Goal: Information Seeking & Learning: Understand process/instructions

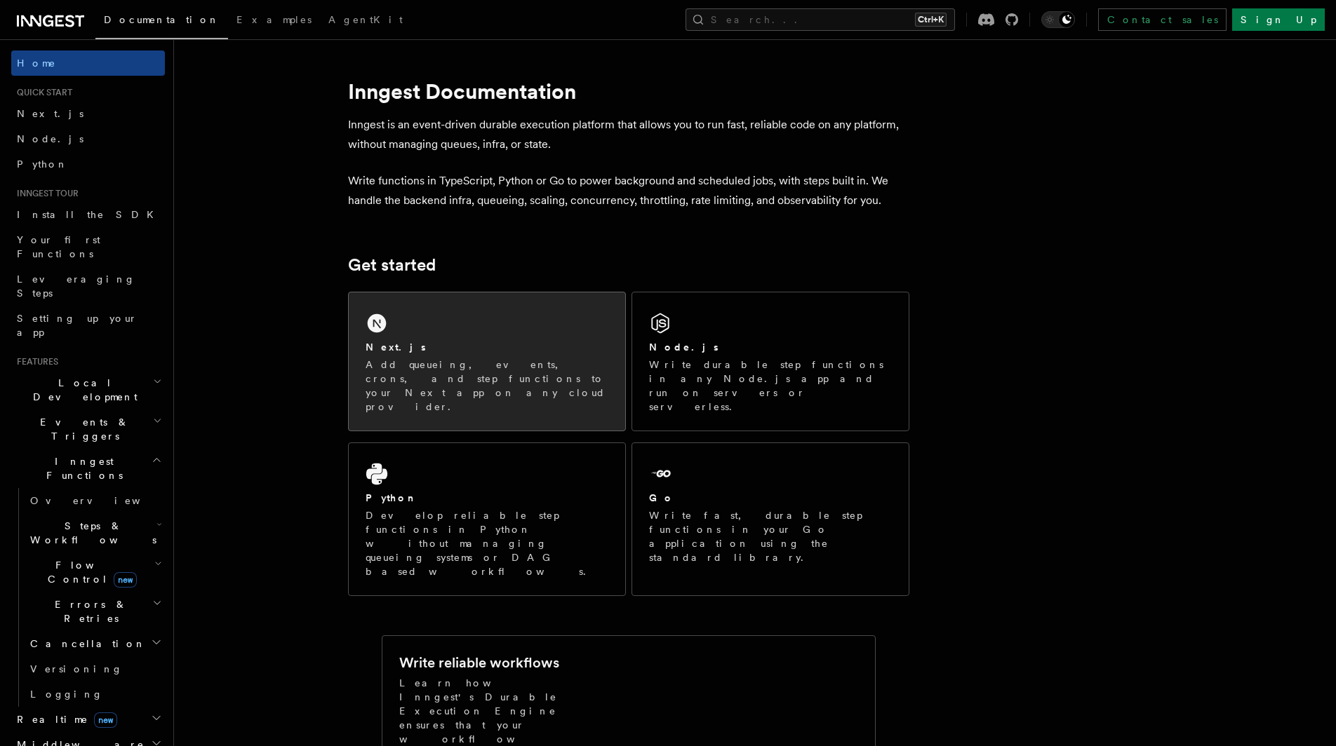
click at [502, 327] on div "Next.js Add queueing, events, crons, and step functions to your Next app on any…" at bounding box center [487, 362] width 276 height 138
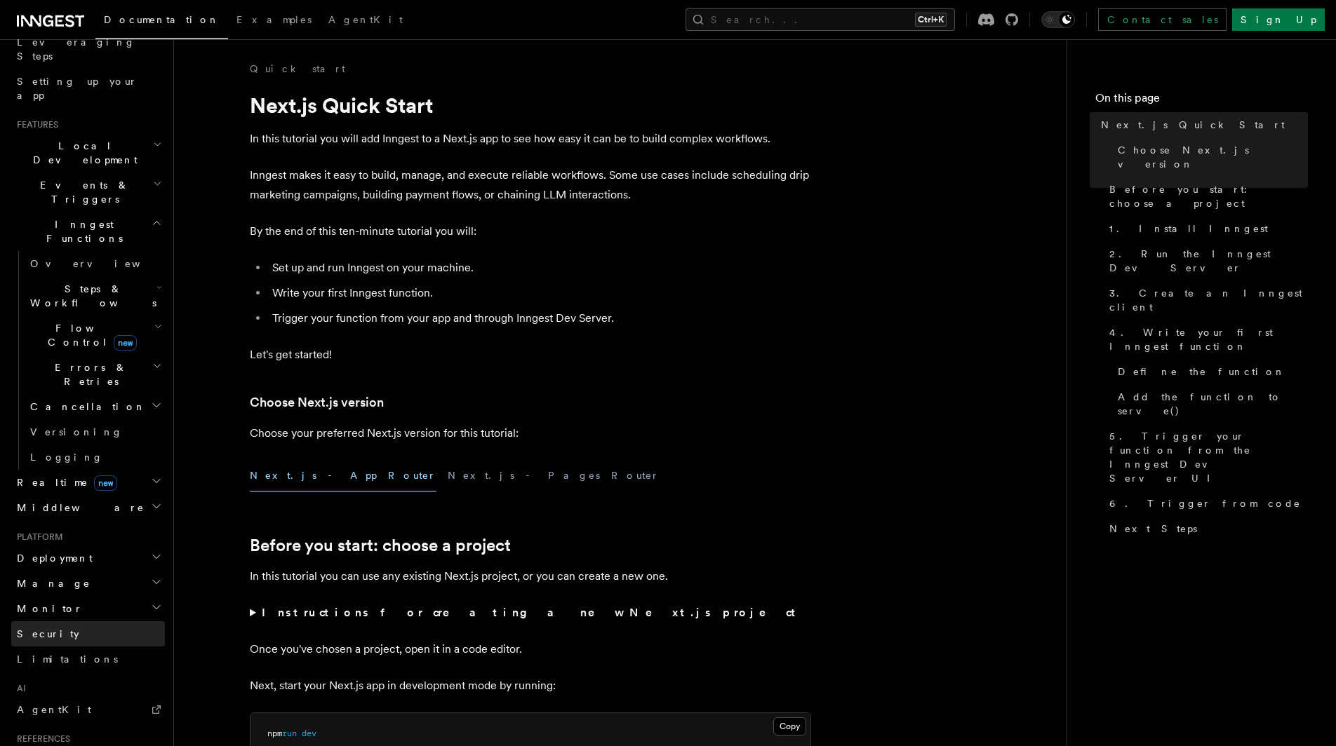
scroll to position [240, 0]
click at [135, 644] on link "Limitations" at bounding box center [88, 656] width 154 height 25
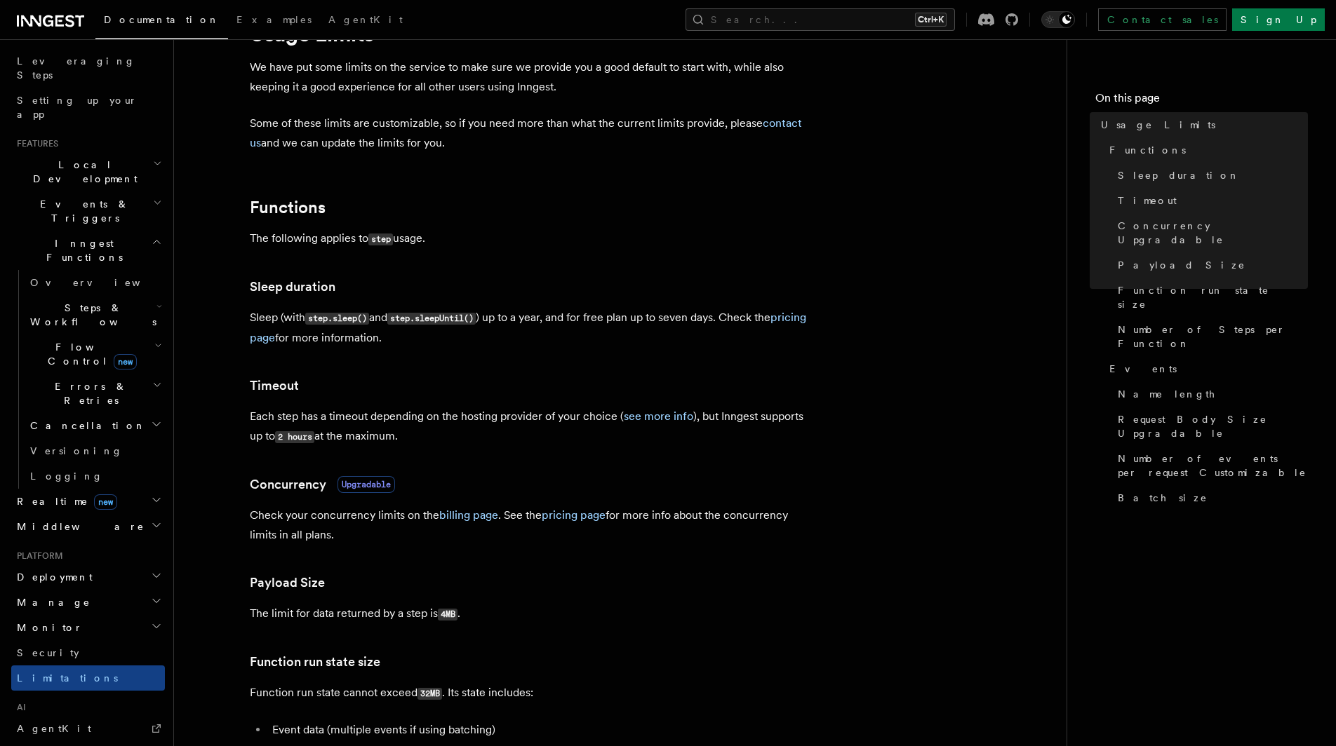
scroll to position [216, 0]
click at [159, 522] on icon "button" at bounding box center [156, 527] width 11 height 11
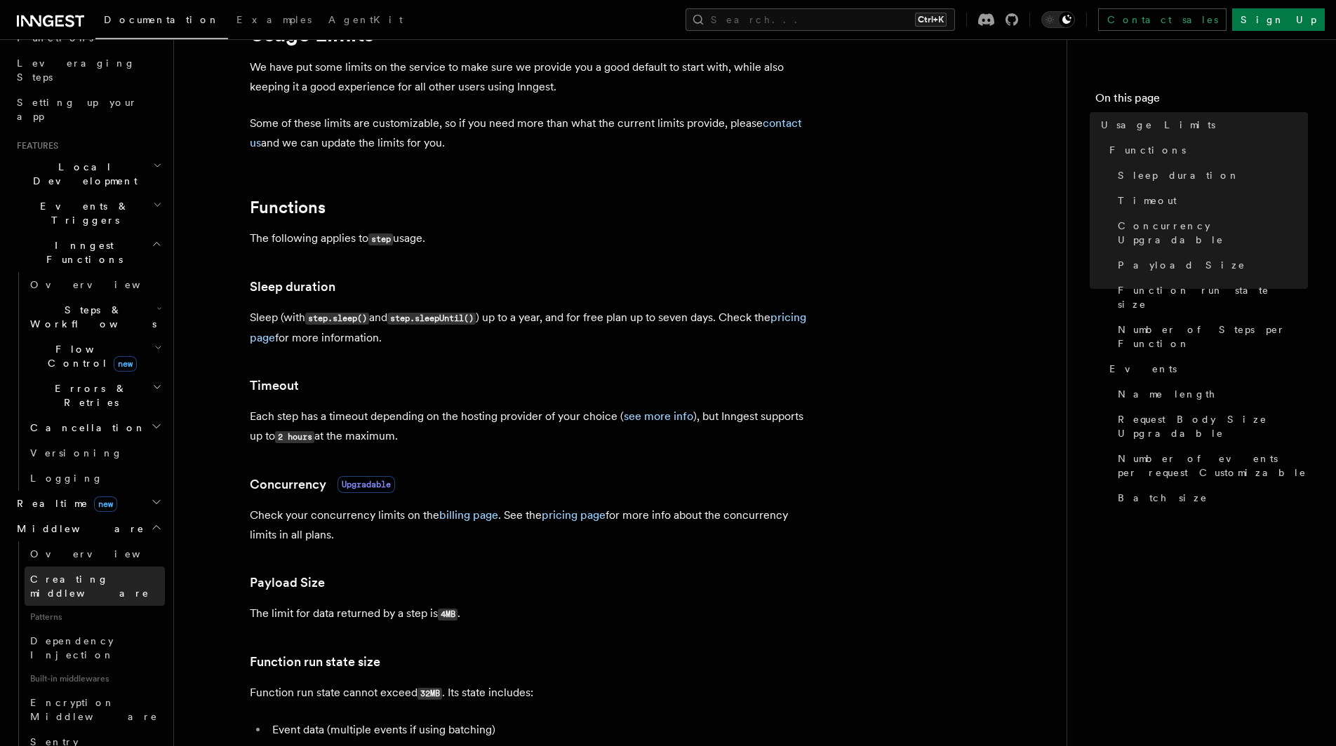
click at [65, 567] on link "Creating middleware" at bounding box center [95, 586] width 140 height 39
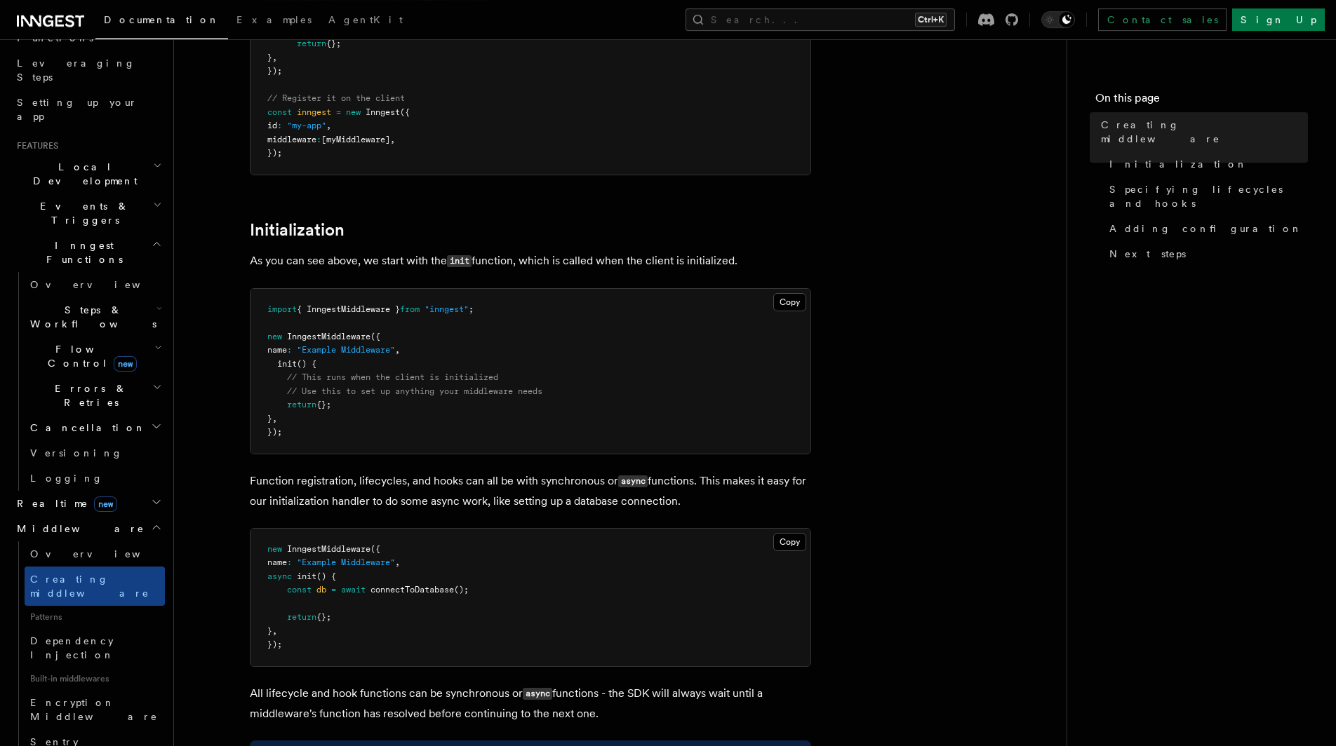
scroll to position [358, 0]
click at [129, 376] on h2 "Errors & Retries" at bounding box center [95, 395] width 140 height 39
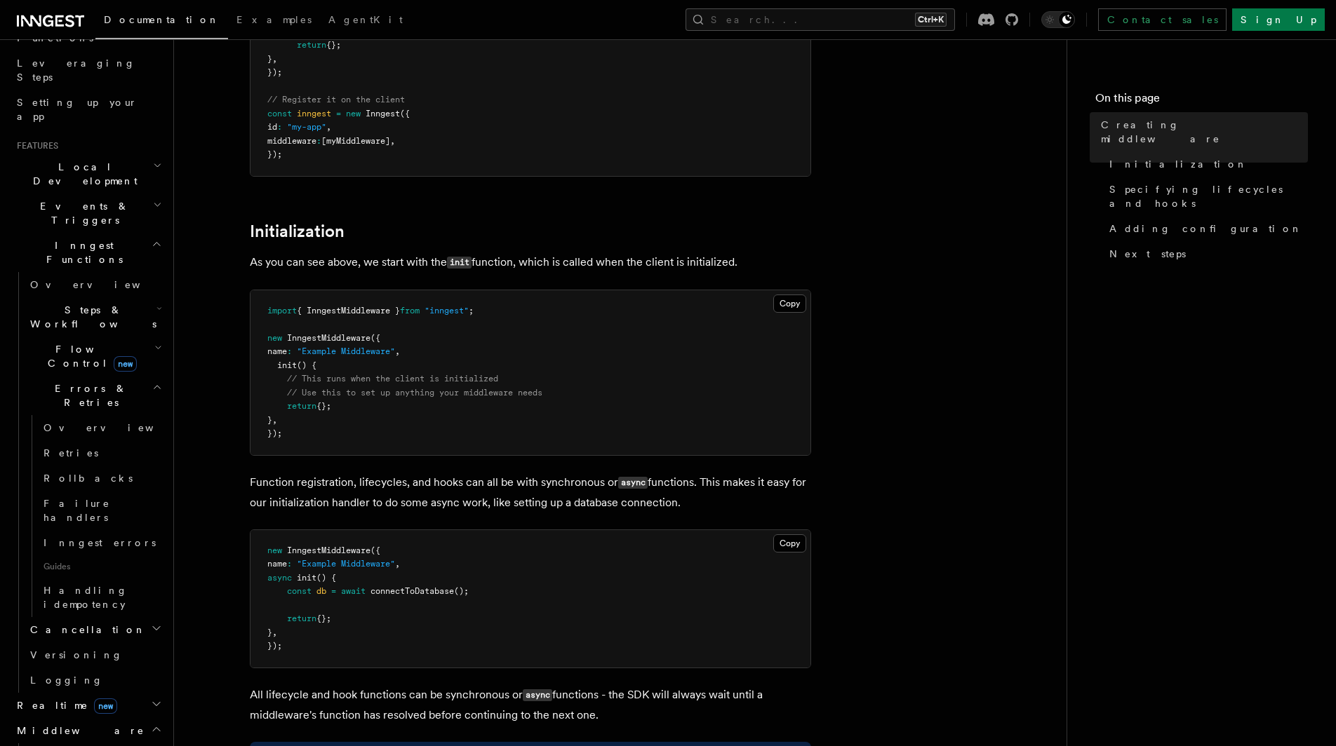
click at [129, 376] on h2 "Errors & Retries" at bounding box center [95, 395] width 140 height 39
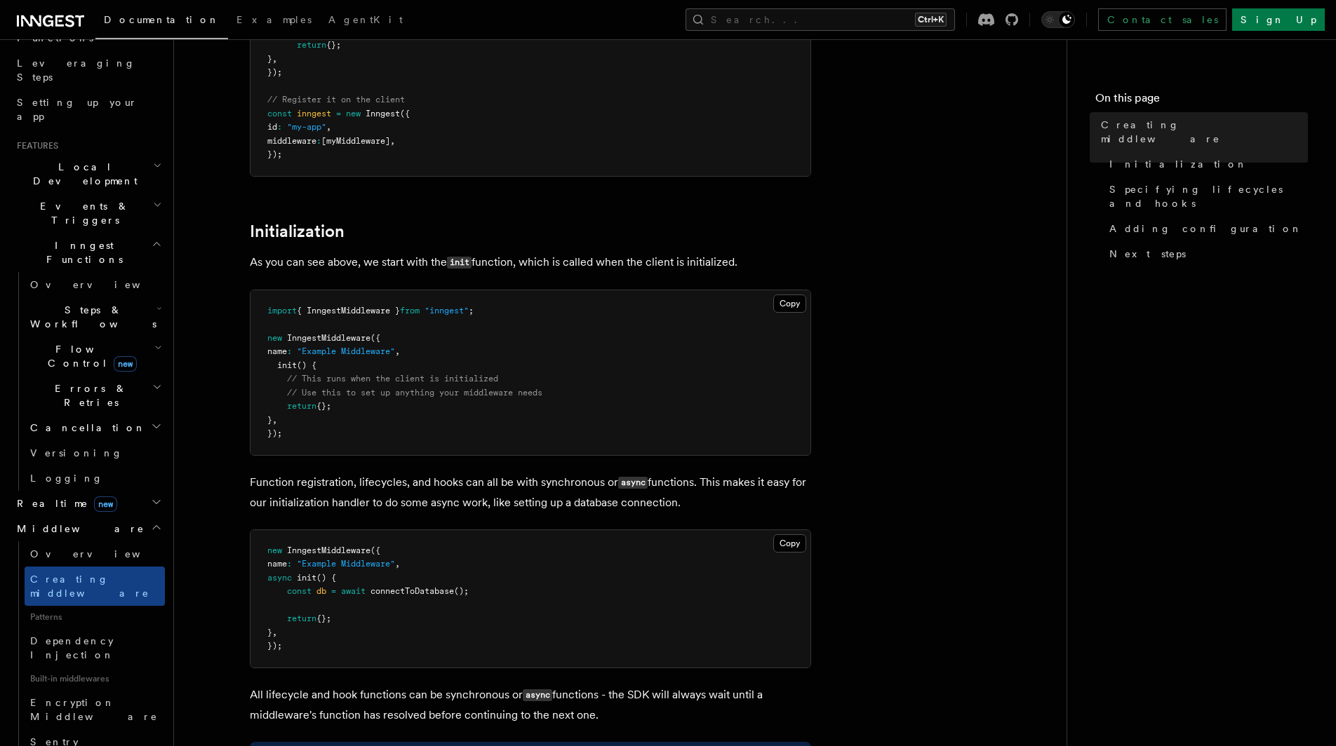
click at [154, 415] on h2 "Cancellation" at bounding box center [95, 427] width 140 height 25
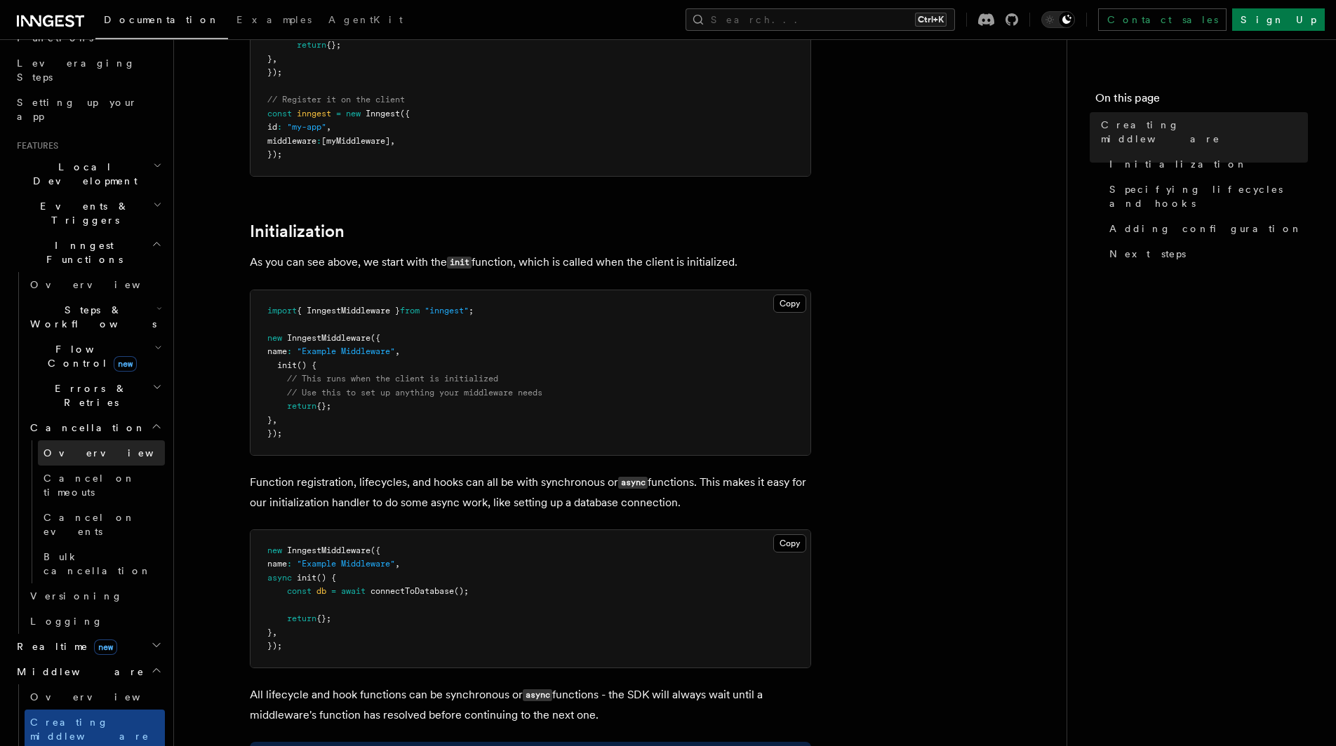
click at [101, 441] on link "Overview" at bounding box center [101, 453] width 127 height 25
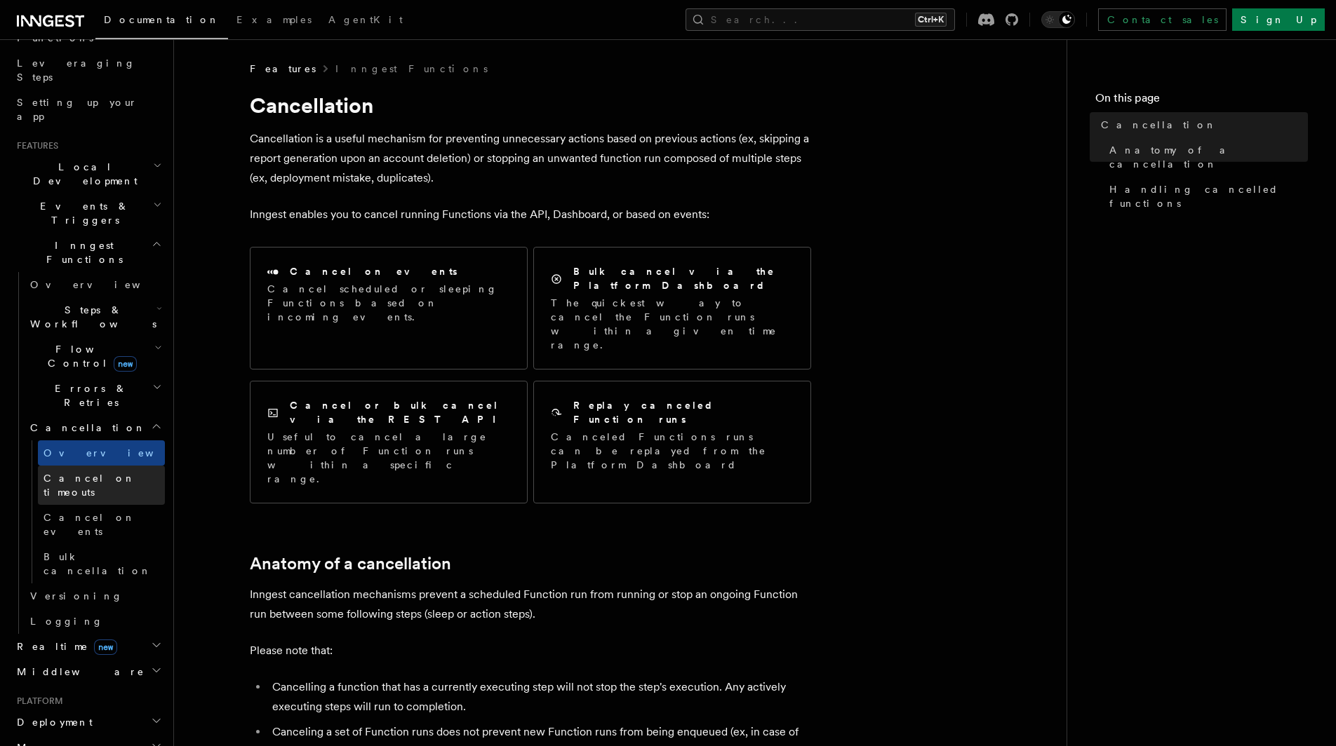
click at [85, 473] on span "Cancel on timeouts" at bounding box center [89, 485] width 92 height 25
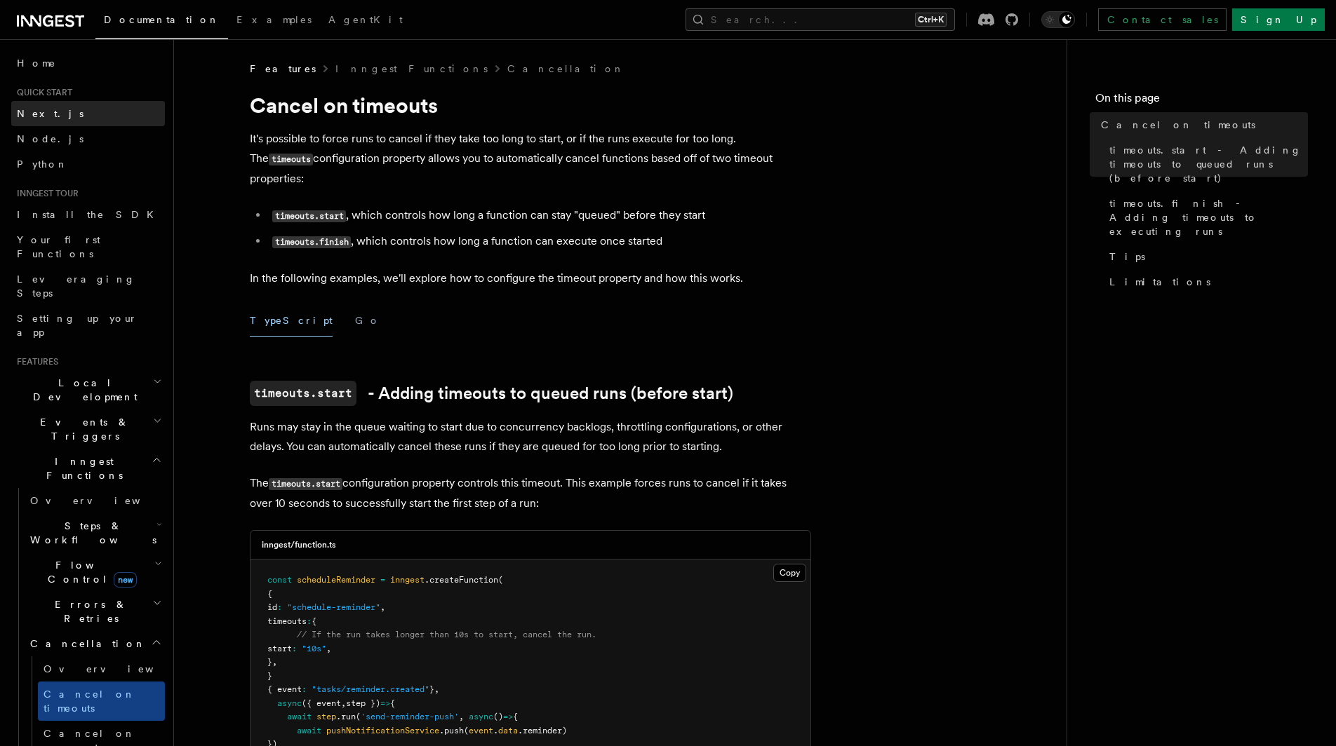
click at [32, 112] on span "Next.js" at bounding box center [50, 113] width 67 height 11
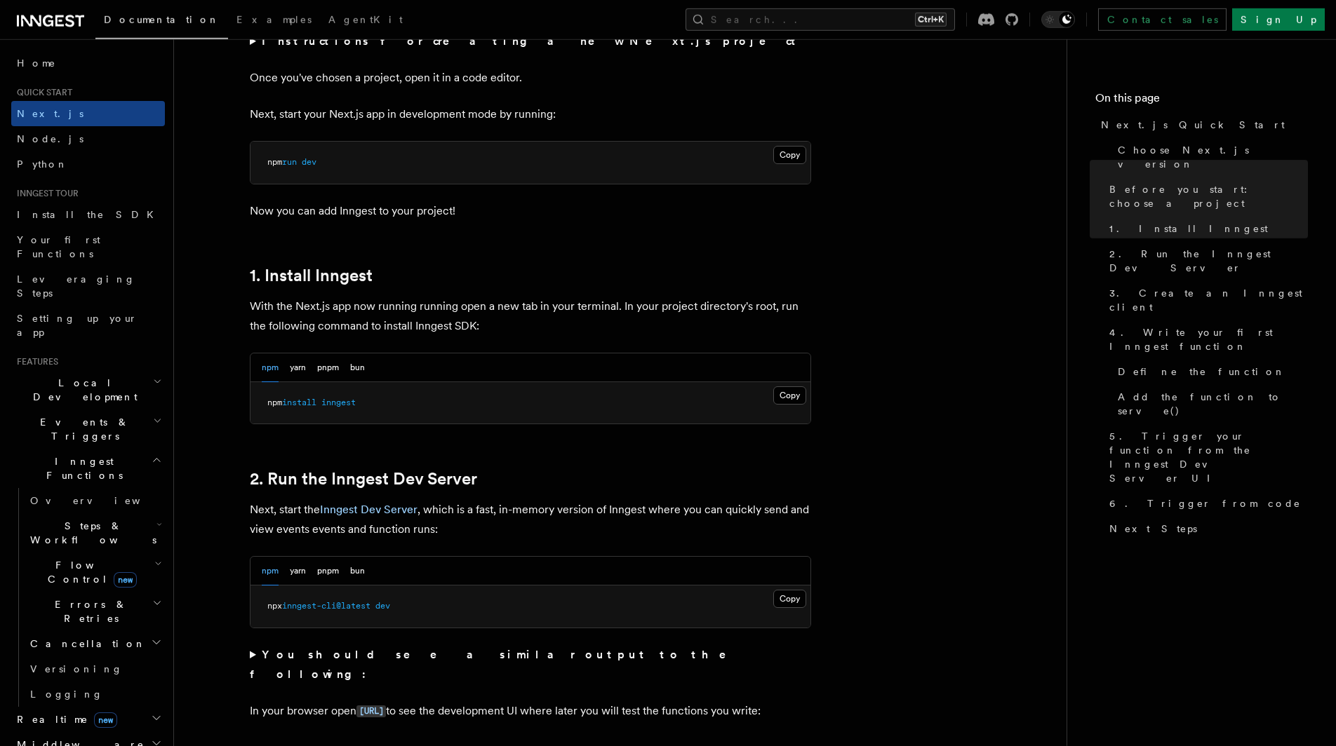
scroll to position [572, 0]
click at [793, 399] on button "Copy Copied" at bounding box center [789, 395] width 33 height 18
click at [791, 597] on button "Copy Copied" at bounding box center [789, 598] width 33 height 18
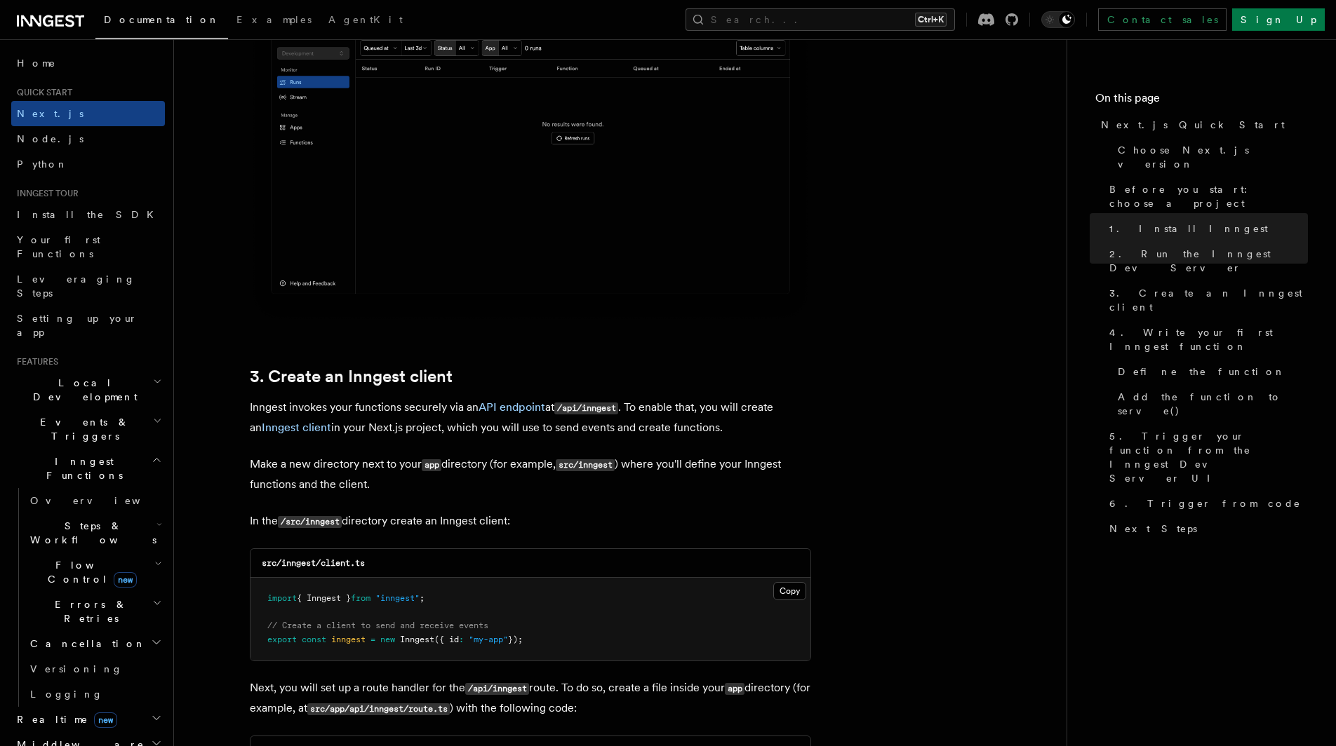
scroll to position [1359, 0]
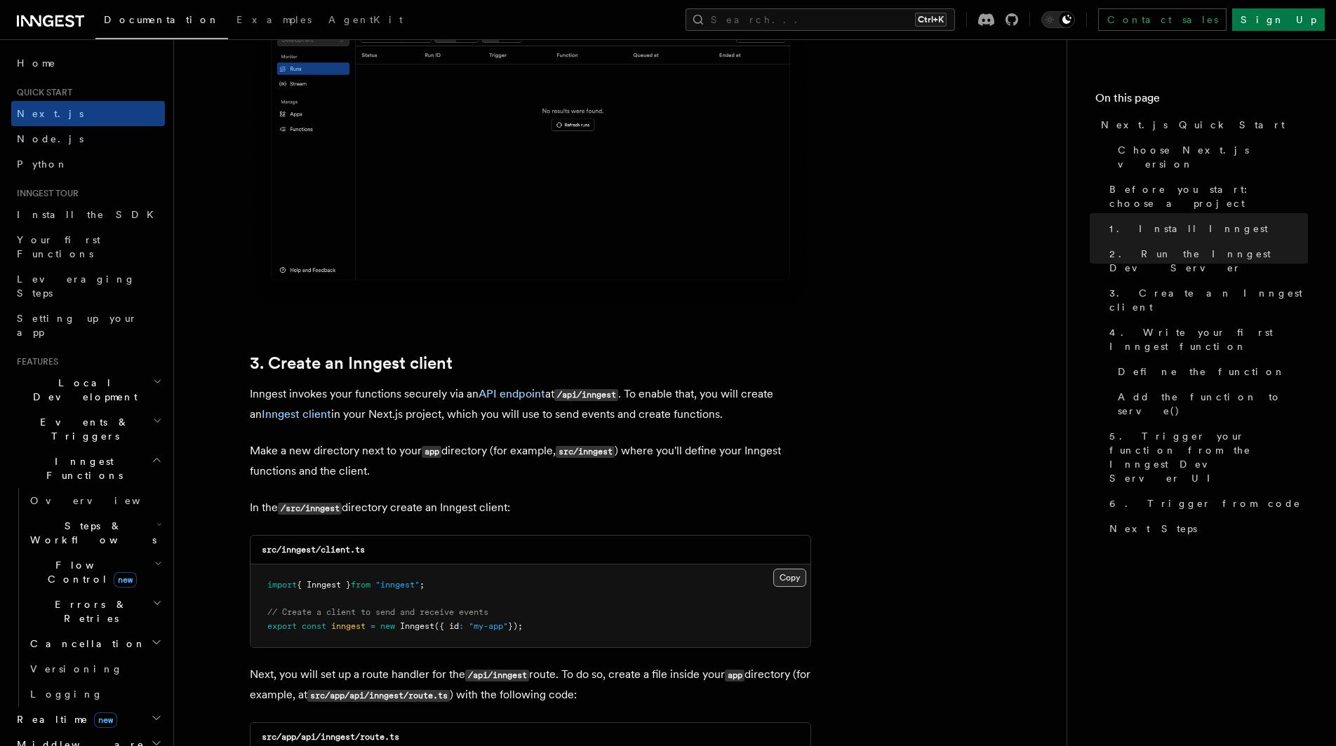
click at [783, 584] on button "Copy Copied" at bounding box center [789, 578] width 33 height 18
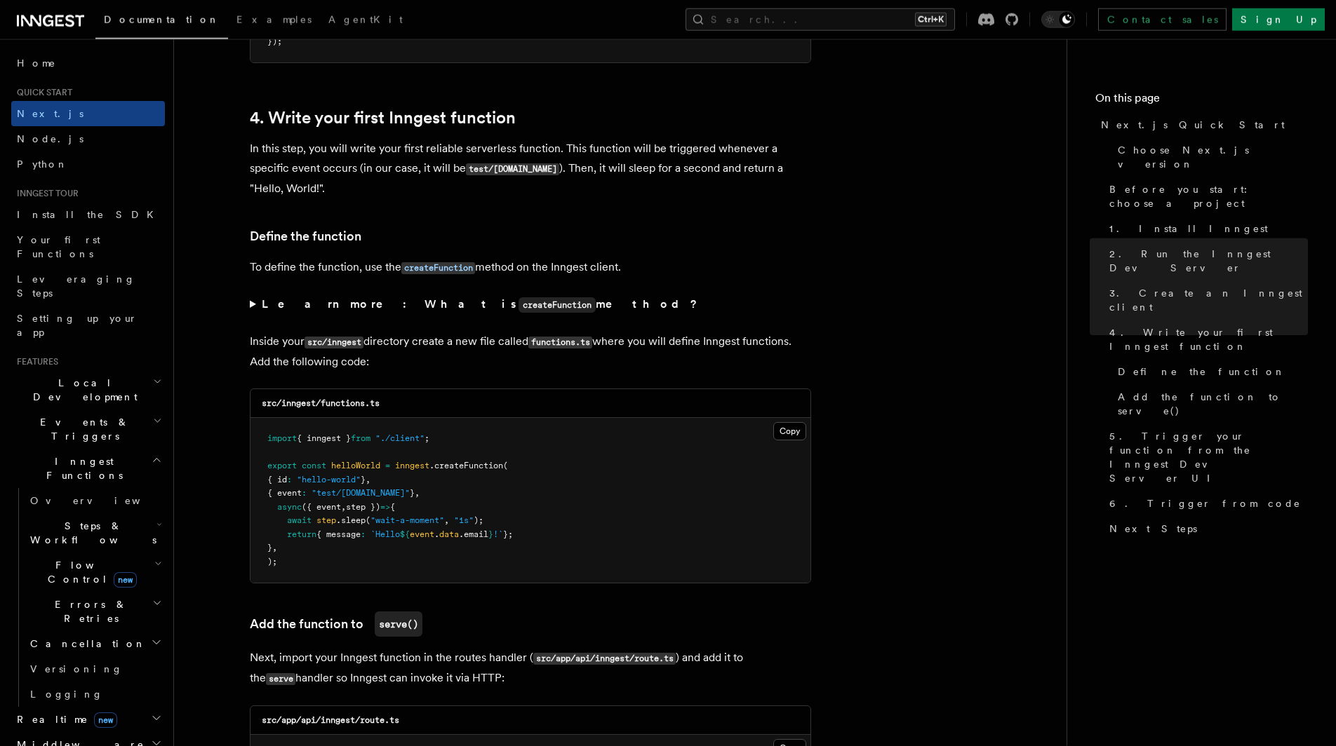
scroll to position [2218, 0]
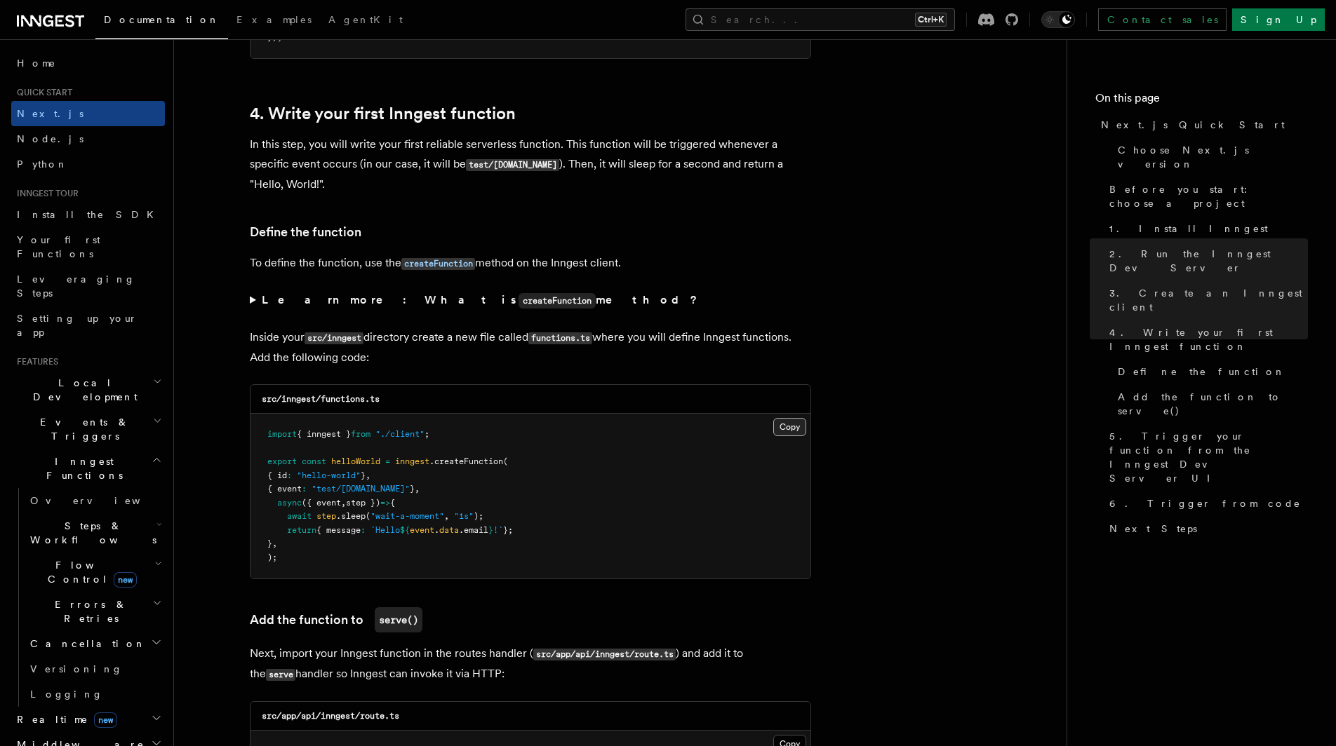
click at [773, 436] on button "Copy Copied" at bounding box center [789, 427] width 33 height 18
click at [784, 436] on button "Copy Copied" at bounding box center [789, 427] width 33 height 18
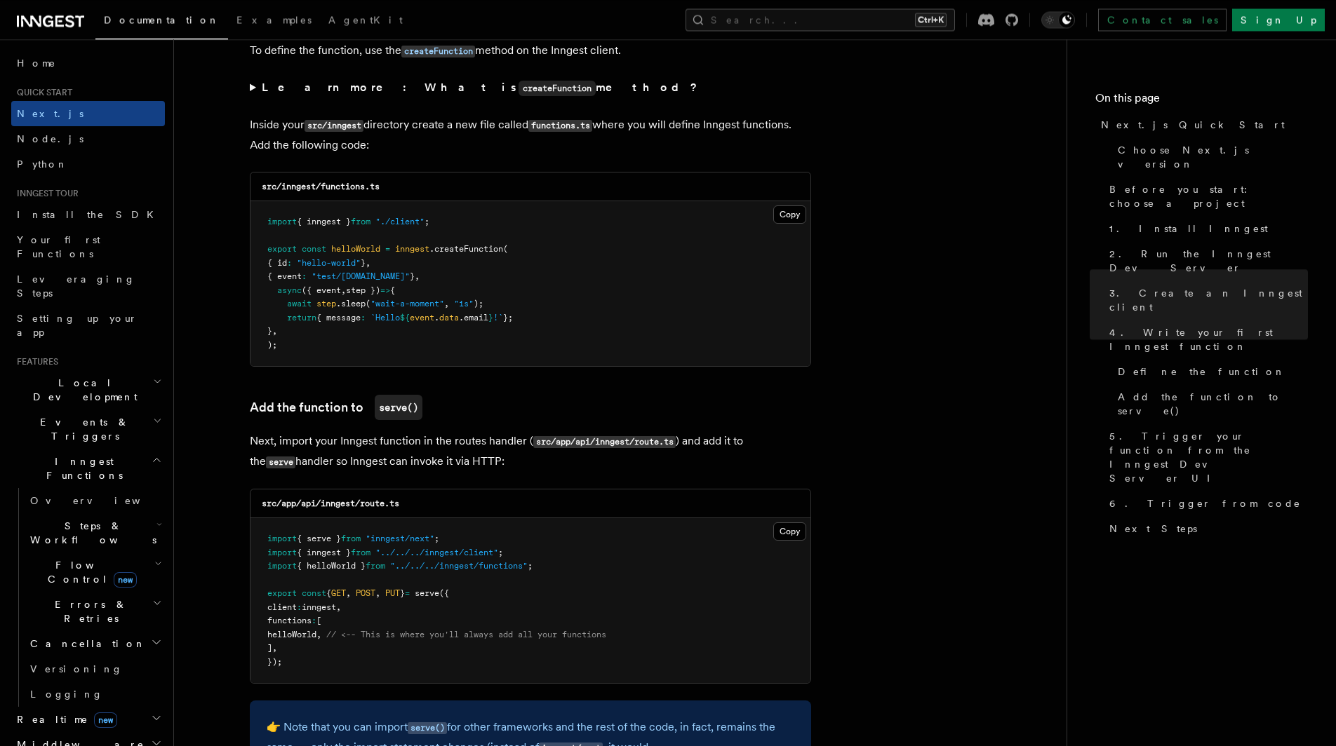
scroll to position [2433, 0]
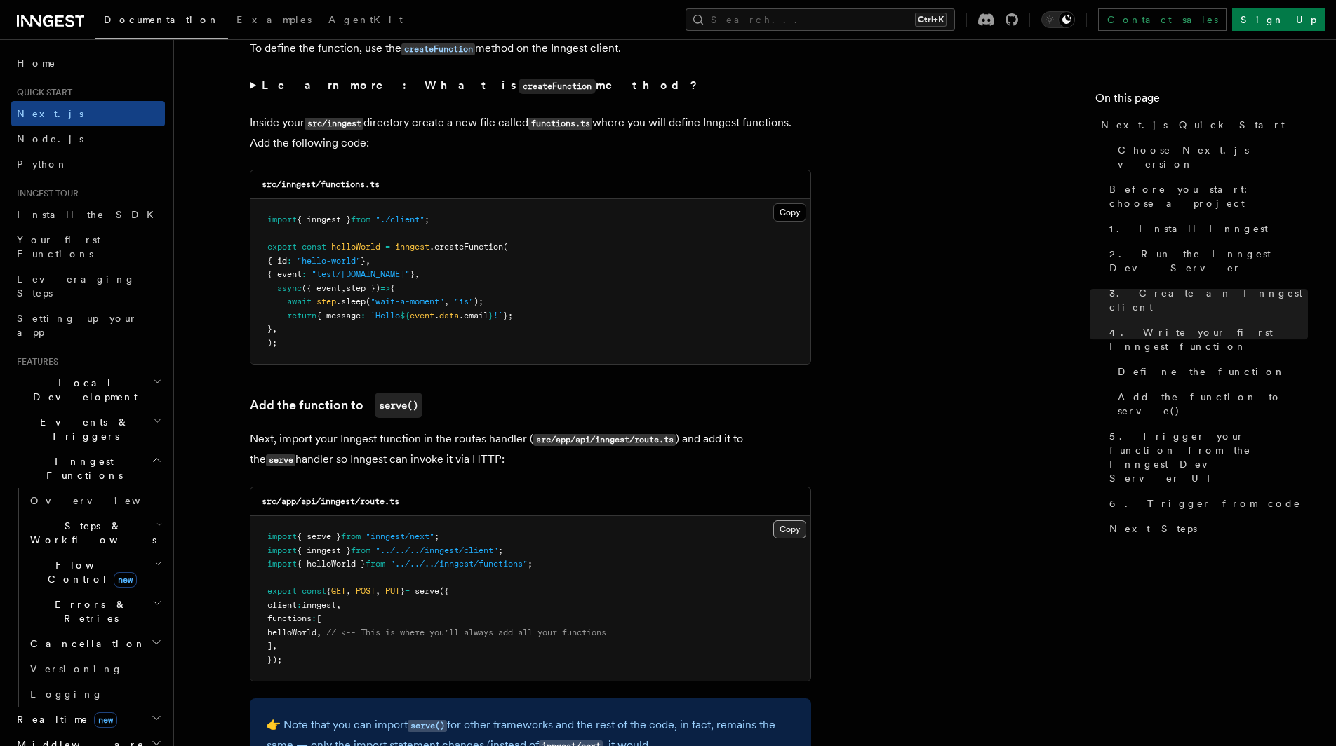
click at [785, 530] on button "Copy Copied" at bounding box center [789, 529] width 33 height 18
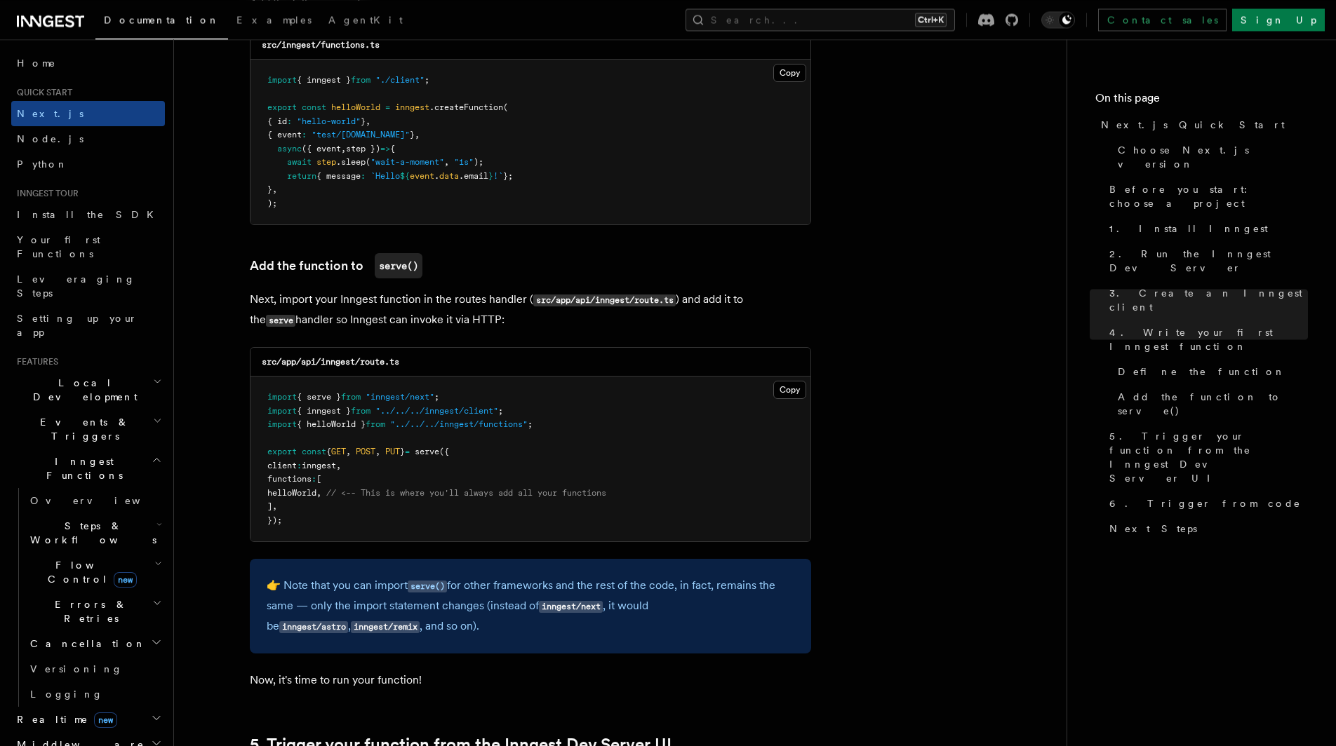
scroll to position [2576, 0]
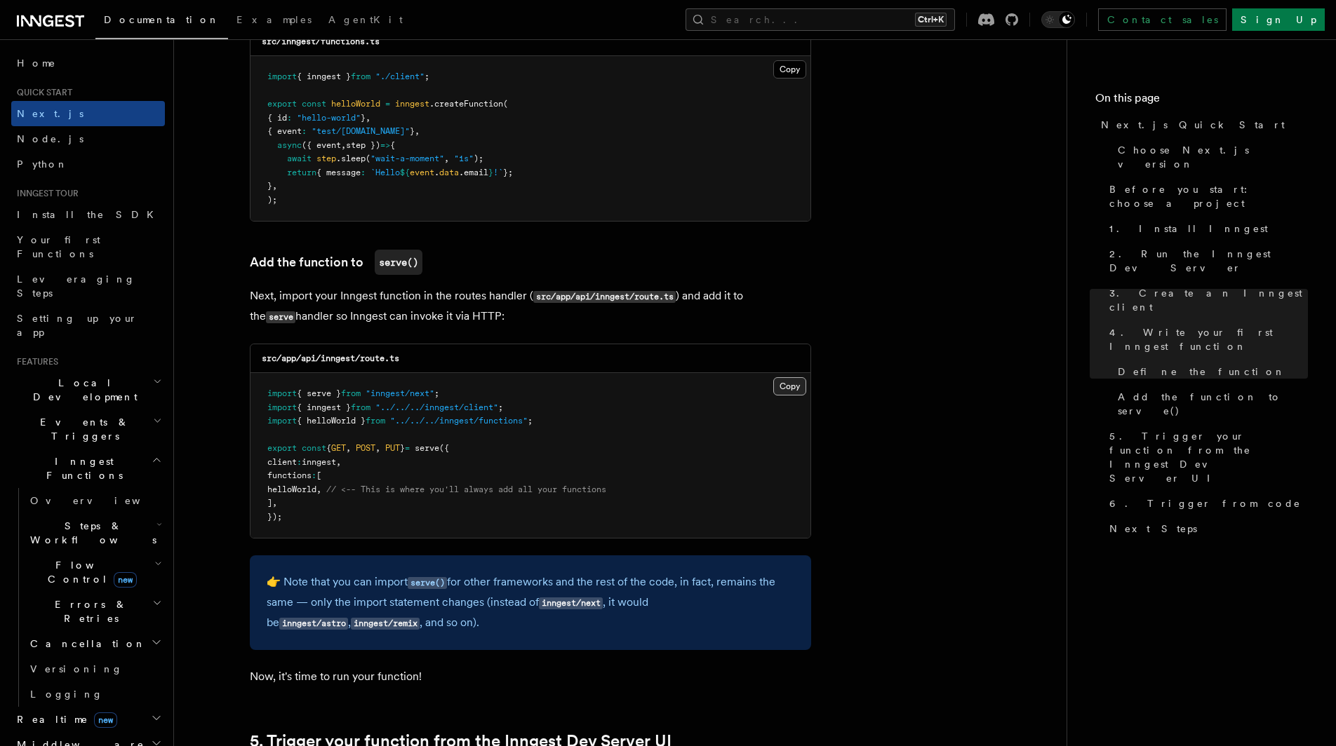
click at [791, 396] on button "Copy Copied" at bounding box center [789, 386] width 33 height 18
drag, startPoint x: 356, startPoint y: 363, endPoint x: 260, endPoint y: 358, distance: 96.3
click at [260, 358] on div "src/app/api/inngest/route.ts" at bounding box center [530, 358] width 560 height 29
copy code "src/app/api/inngest"
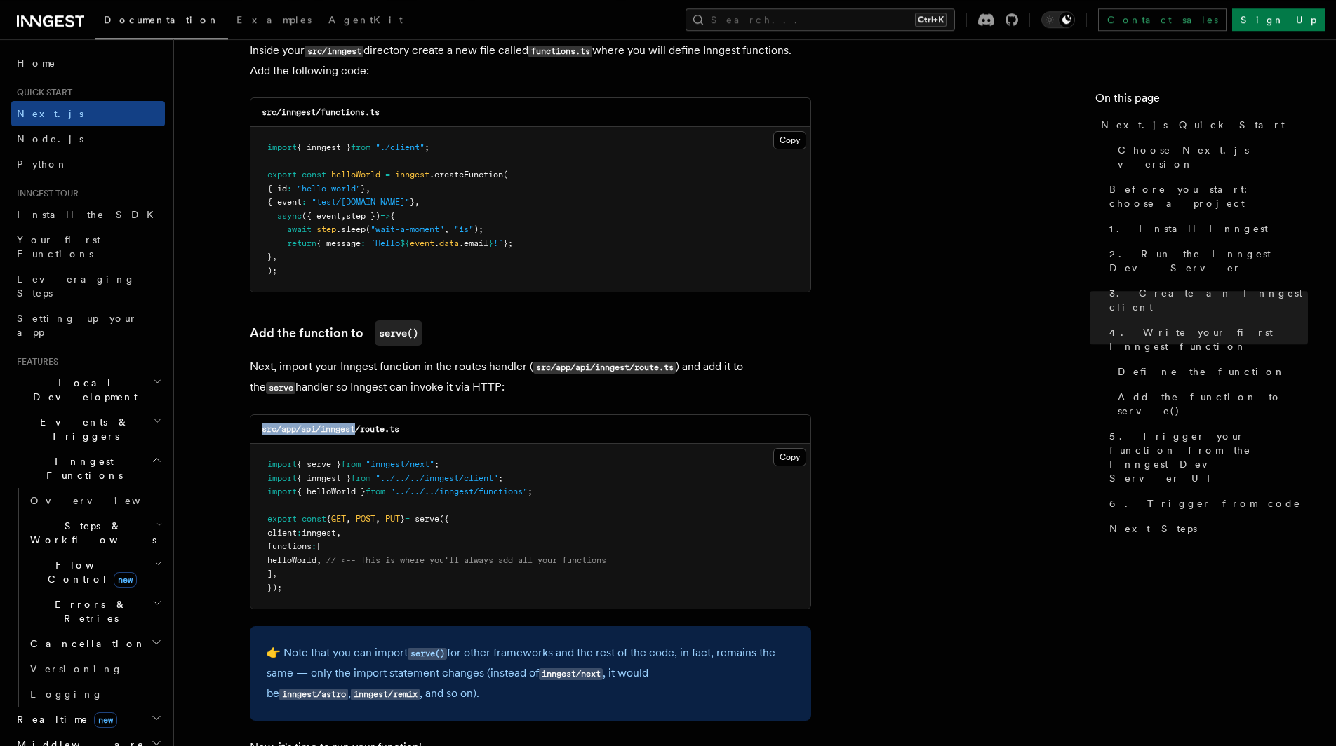
scroll to position [2504, 0]
click at [779, 466] on button "Copy Copied" at bounding box center [789, 458] width 33 height 18
click at [620, 427] on div "src/app/api/inngest/route.ts" at bounding box center [530, 430] width 560 height 29
click at [788, 459] on button "Copy Copied" at bounding box center [789, 458] width 33 height 18
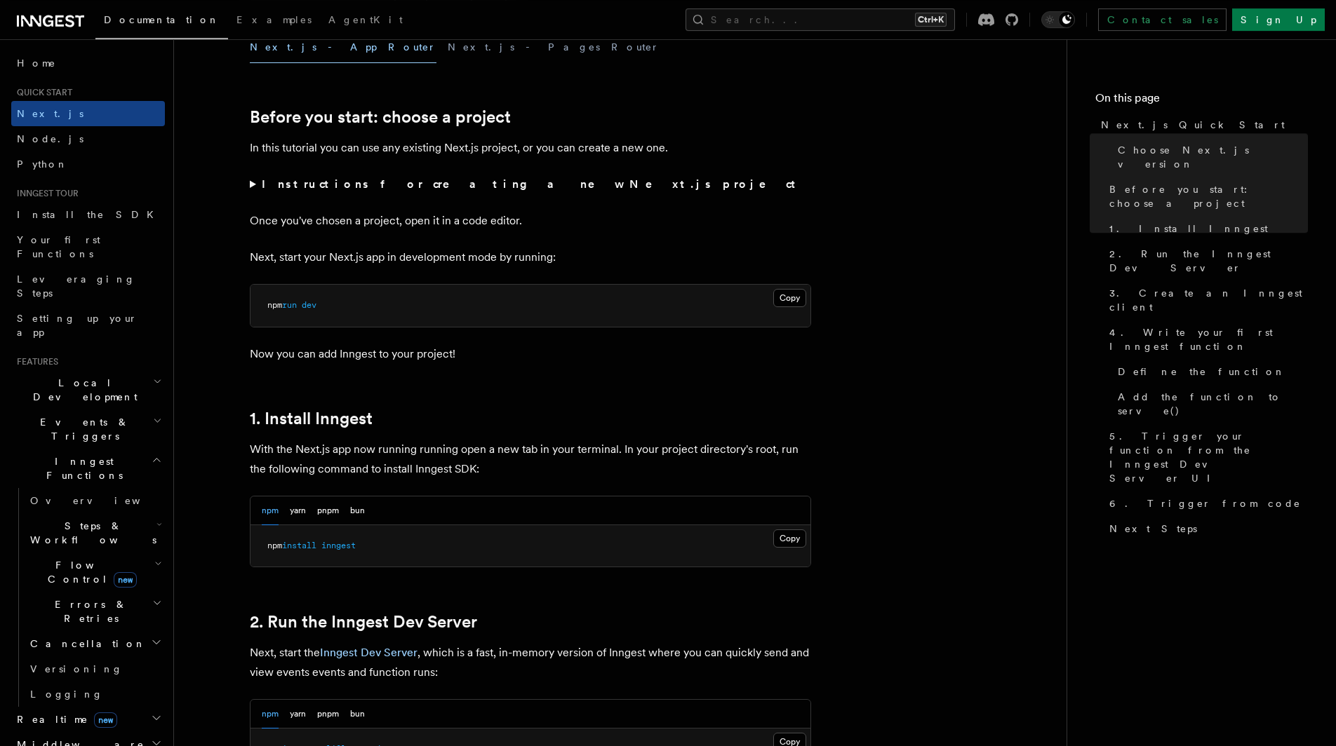
scroll to position [429, 0]
click at [490, 412] on h2 "1. Install Inngest" at bounding box center [530, 418] width 561 height 20
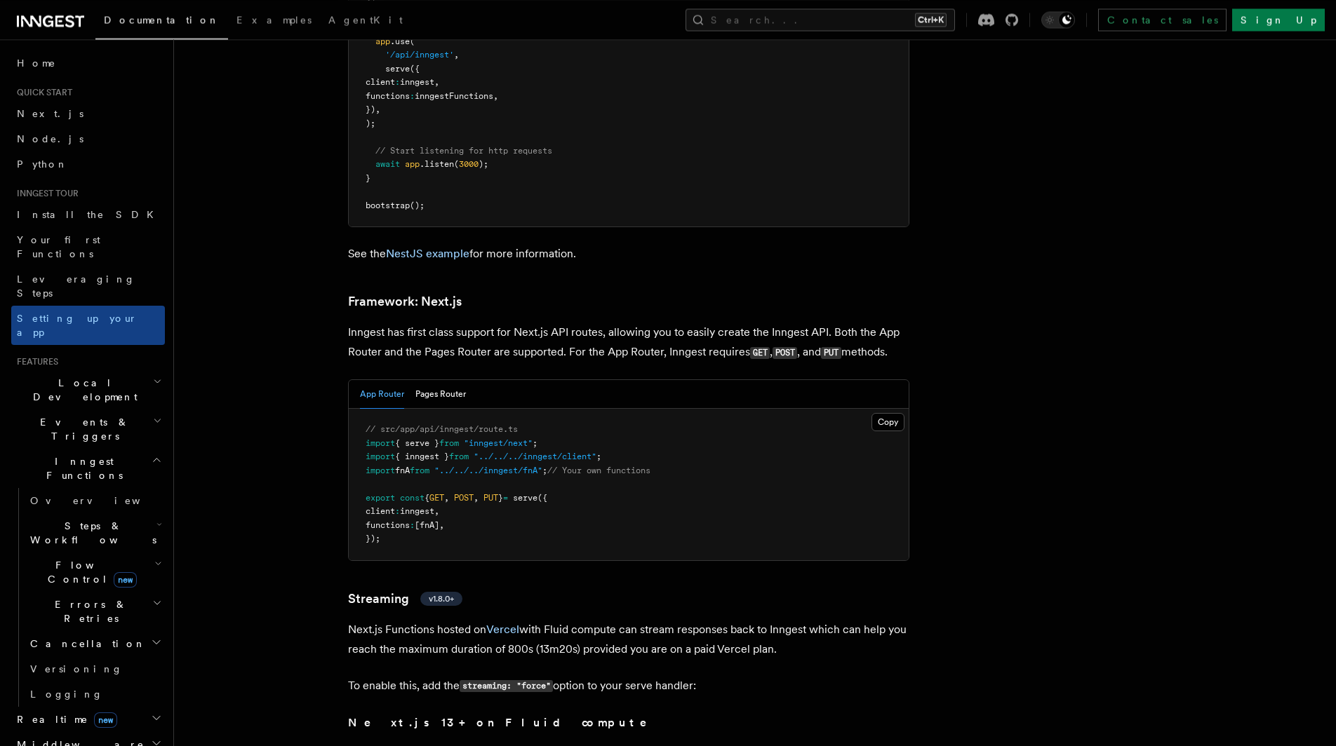
scroll to position [8371, 0]
